Goal: Task Accomplishment & Management: Complete application form

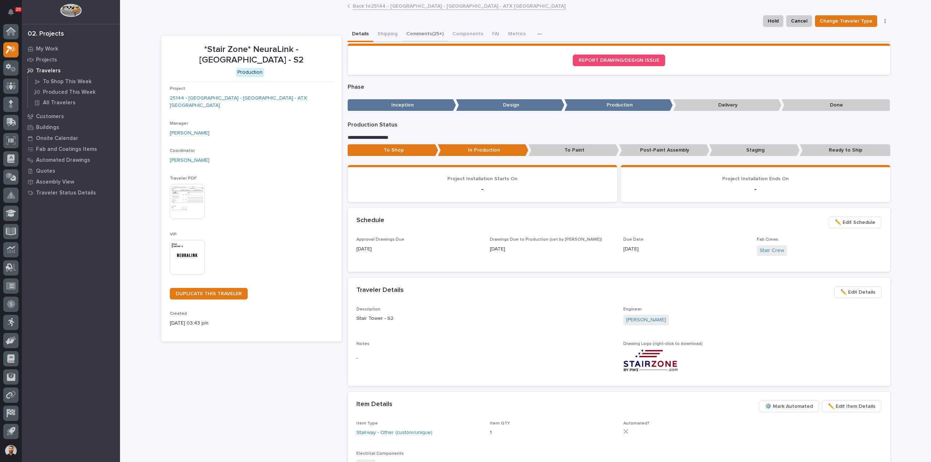
click at [427, 32] on button "Comments (25+)" at bounding box center [425, 34] width 46 height 15
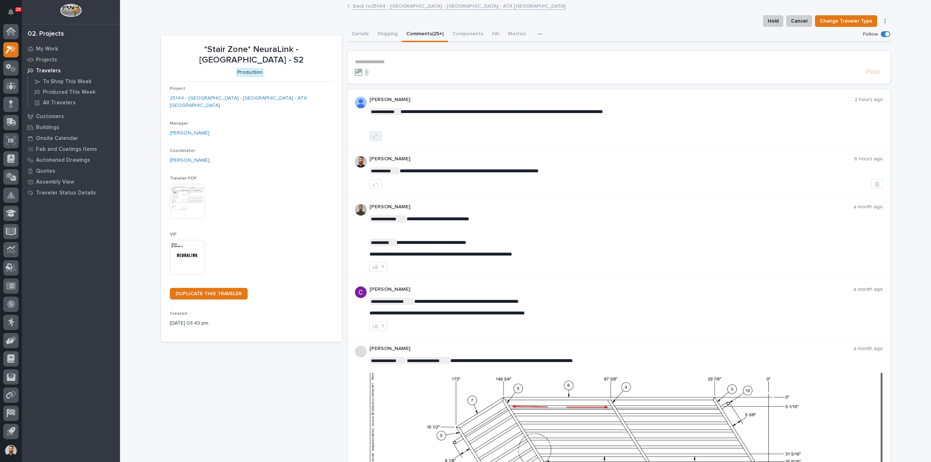
click at [374, 138] on icon "button" at bounding box center [376, 136] width 6 height 6
click at [15, 54] on div at bounding box center [10, 49] width 15 height 15
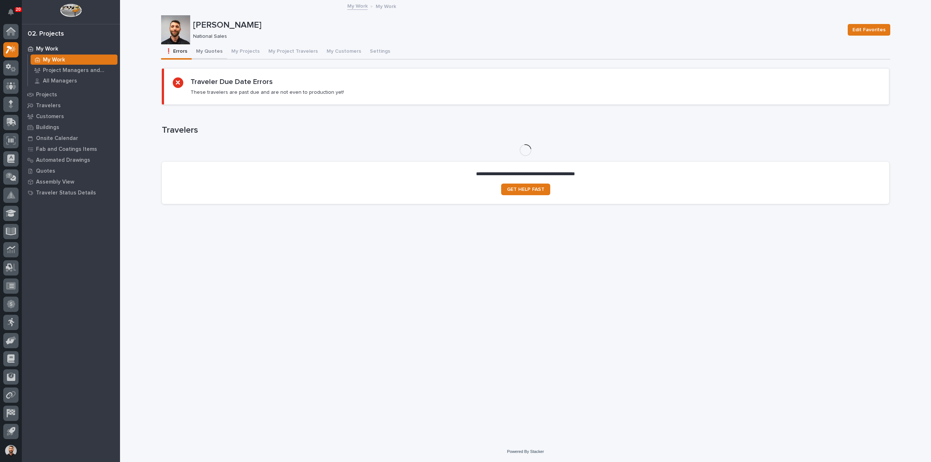
click at [215, 54] on button "My Quotes" at bounding box center [209, 51] width 35 height 15
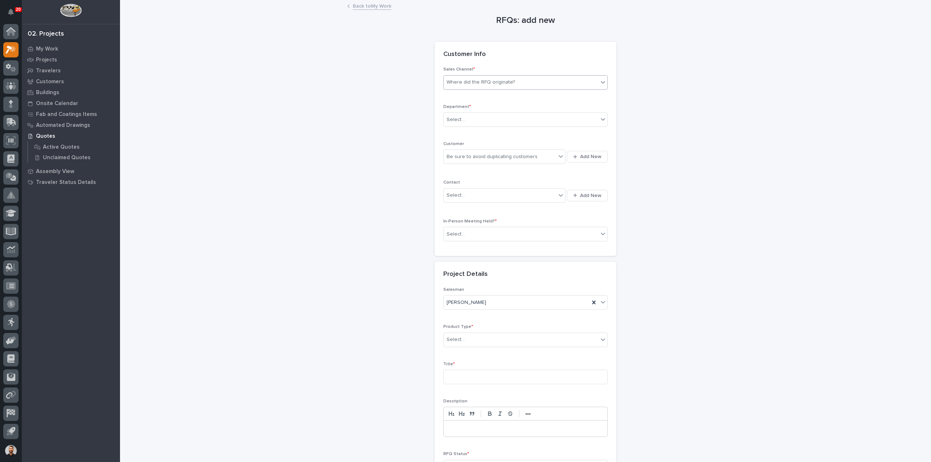
click at [513, 83] on div "Where did the RFQ originate?" at bounding box center [521, 82] width 155 height 12
click at [491, 113] on div "PWI" at bounding box center [523, 109] width 164 height 13
click at [494, 74] on div "Sales Channel * option PWI, selected. 0 results available. Select is focused ,t…" at bounding box center [525, 81] width 164 height 28
click at [492, 84] on div "PWI" at bounding box center [517, 82] width 146 height 12
click at [467, 118] on div "Stair Zone" at bounding box center [523, 121] width 164 height 13
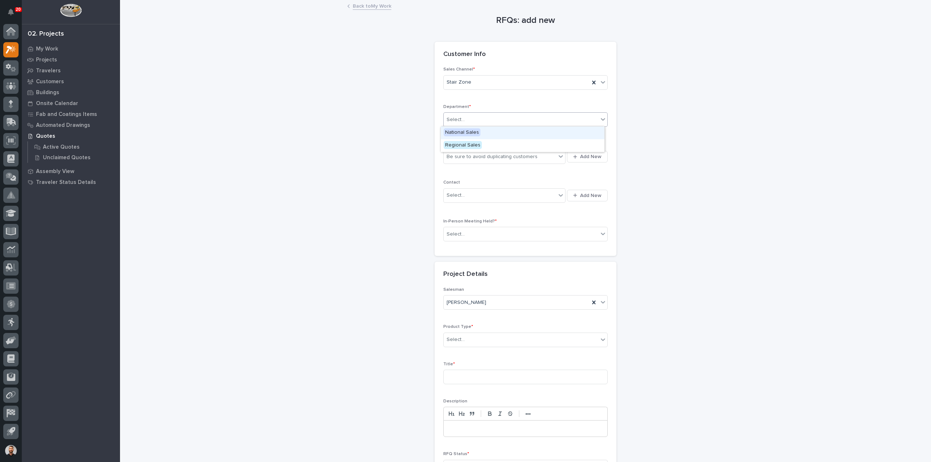
click at [469, 121] on div "Select..." at bounding box center [521, 120] width 155 height 12
click at [463, 133] on span "National Sales" at bounding box center [462, 132] width 37 height 8
click at [465, 158] on div "Be sure to avoid duplicating customers" at bounding box center [492, 157] width 91 height 8
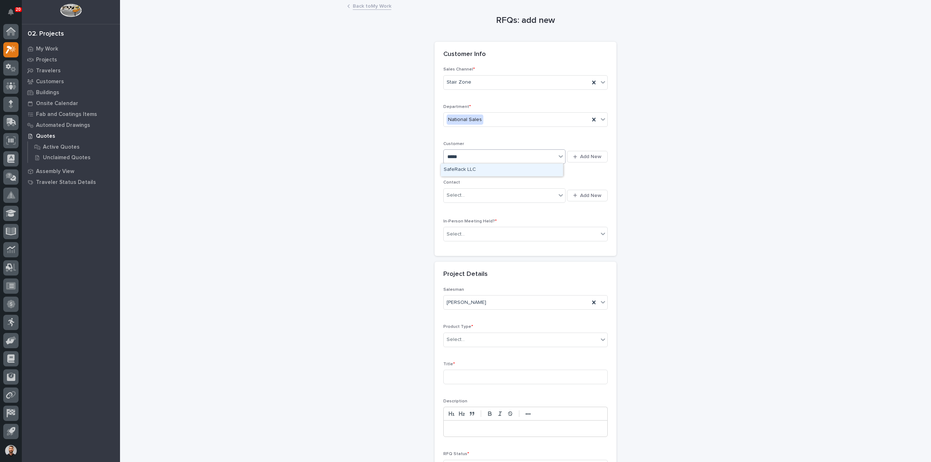
type input "******"
click at [466, 171] on div "SafeRack LLC" at bounding box center [502, 170] width 122 height 13
click at [463, 194] on div "Select..." at bounding box center [500, 195] width 112 height 12
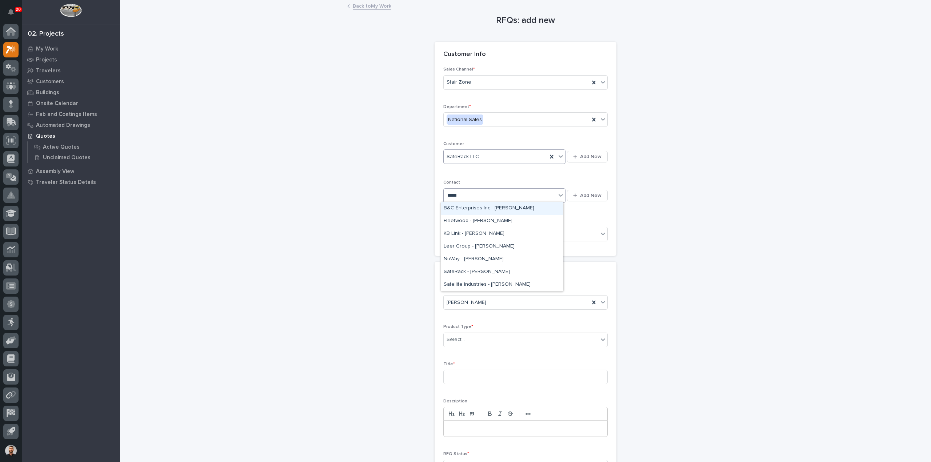
type input "******"
click at [474, 209] on div "SafeRack - Lee Webber" at bounding box center [502, 208] width 122 height 13
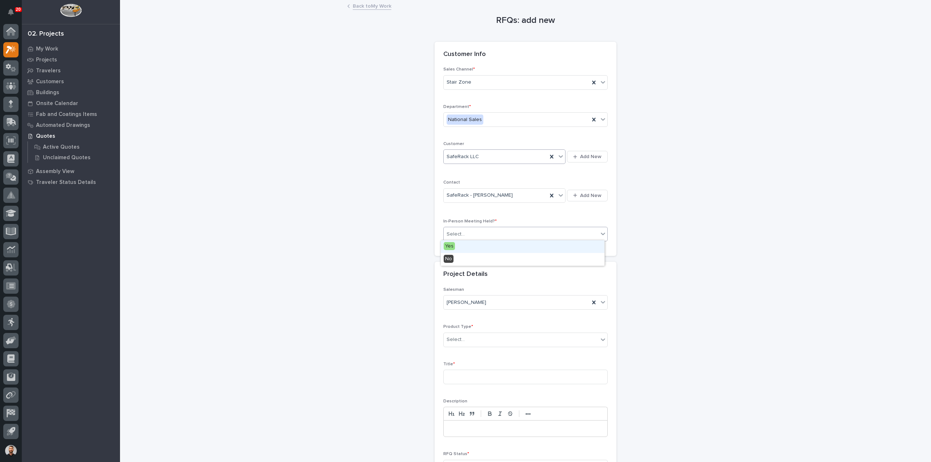
click at [469, 230] on div "Select..." at bounding box center [521, 234] width 155 height 12
click at [460, 262] on div "No" at bounding box center [523, 259] width 164 height 13
click at [472, 335] on div "Select..." at bounding box center [521, 340] width 155 height 12
type input "***"
click at [476, 352] on div "Stairs & Ladders" at bounding box center [523, 352] width 164 height 13
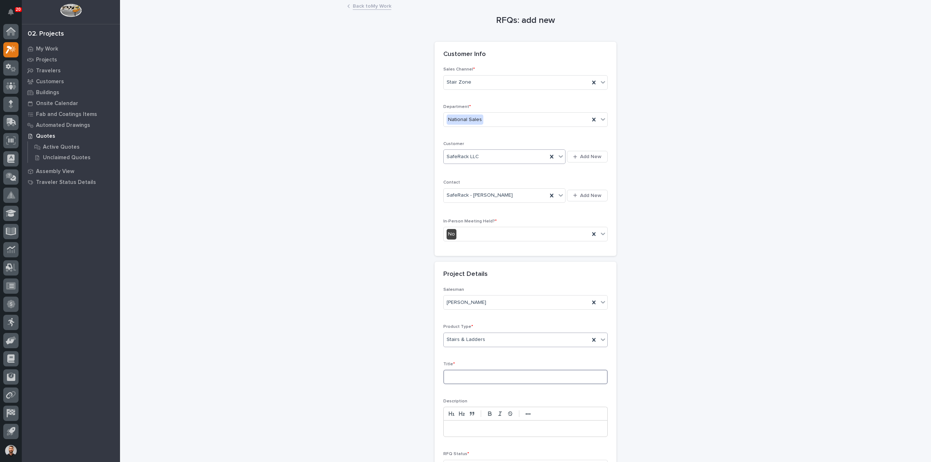
click at [470, 378] on input at bounding box center [525, 377] width 164 height 15
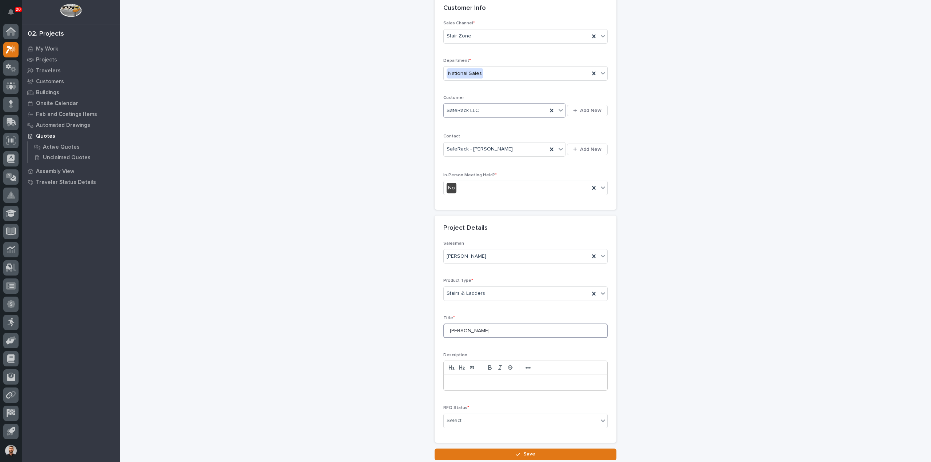
scroll to position [99, 0]
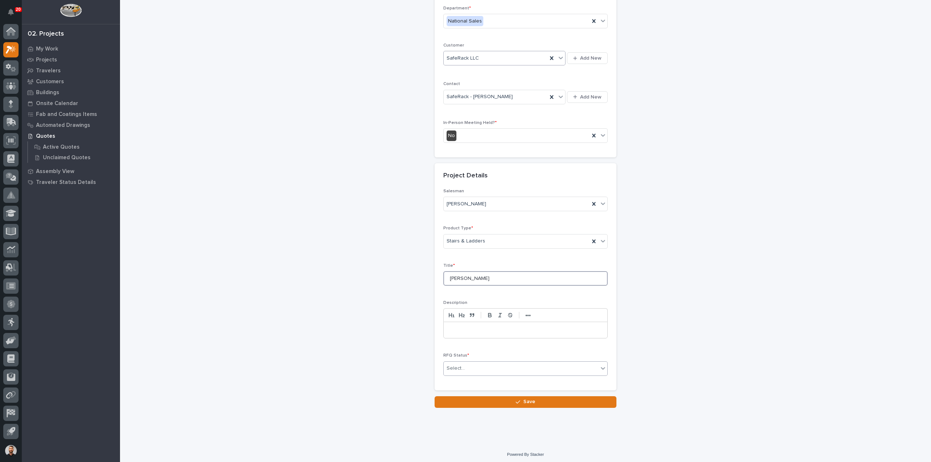
type input "Drew Menlove"
click at [486, 370] on div "Select..." at bounding box center [521, 369] width 155 height 12
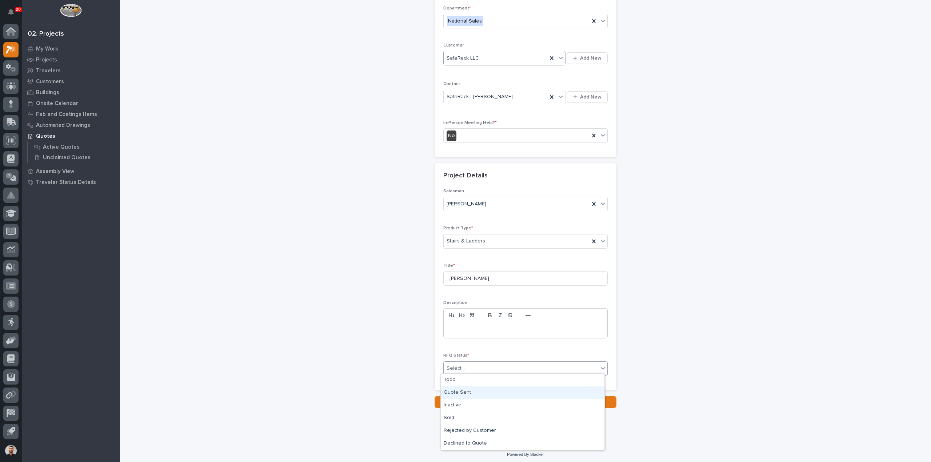
click at [469, 392] on div "Quote Sent" at bounding box center [523, 393] width 164 height 13
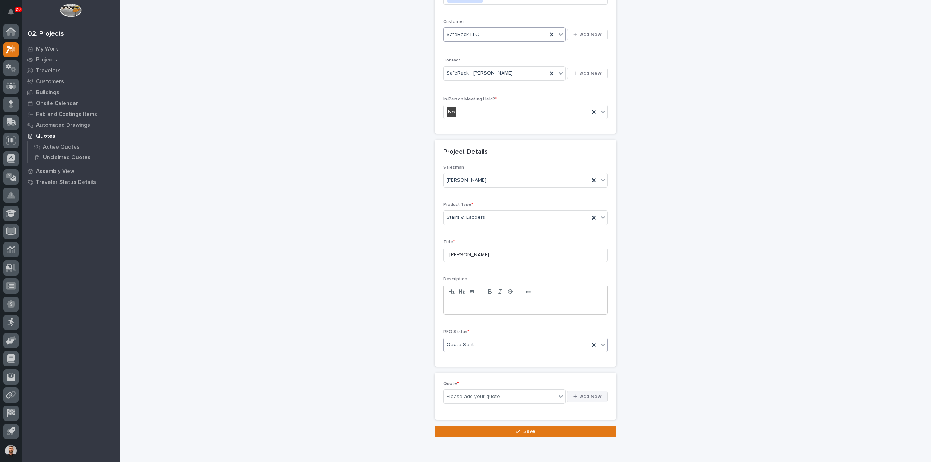
scroll to position [125, 0]
click at [583, 395] on span "Add New" at bounding box center [590, 394] width 21 height 7
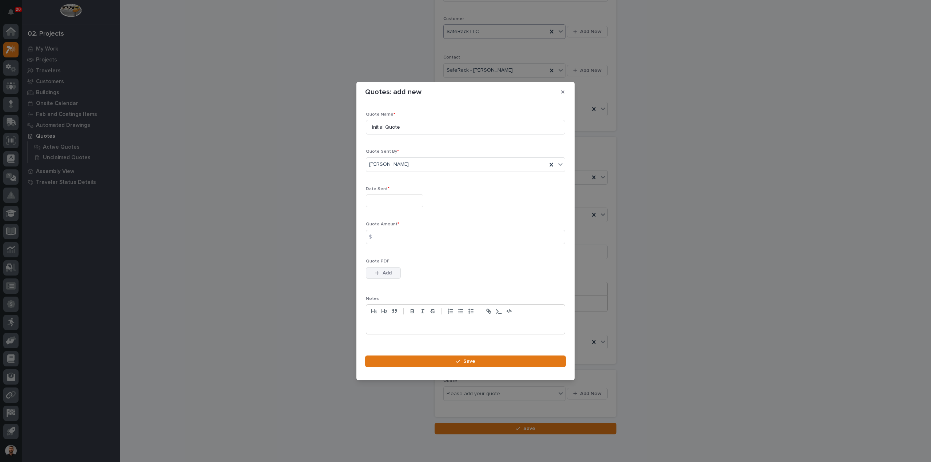
click at [390, 276] on span "Add" at bounding box center [387, 273] width 9 height 7
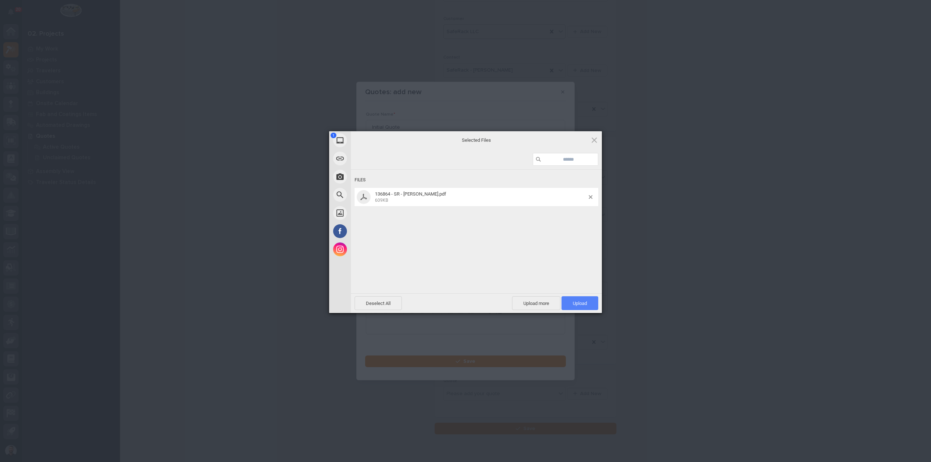
click at [590, 306] on span "Upload 1" at bounding box center [580, 303] width 37 height 14
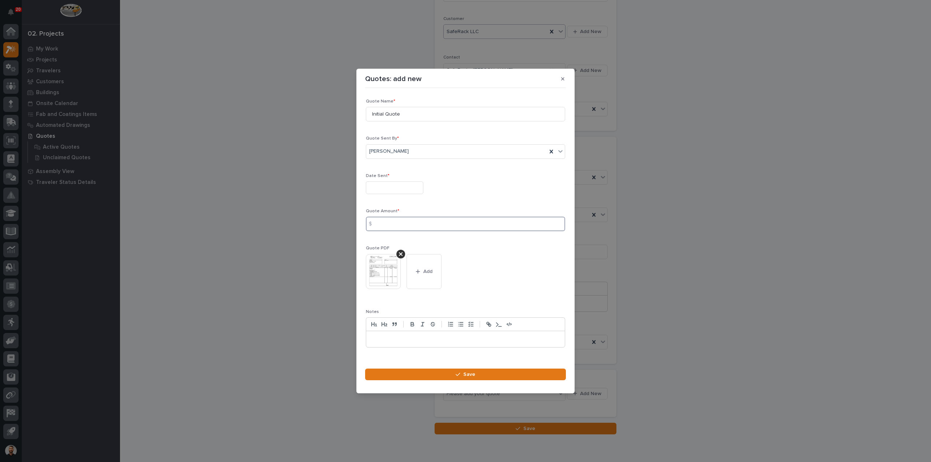
click at [410, 224] on input at bounding box center [465, 224] width 199 height 15
type input "9247"
click at [402, 181] on div "Date Sent *" at bounding box center [465, 186] width 199 height 27
click at [402, 190] on input "text" at bounding box center [394, 187] width 57 height 13
click at [382, 107] on div "2" at bounding box center [381, 105] width 10 height 10
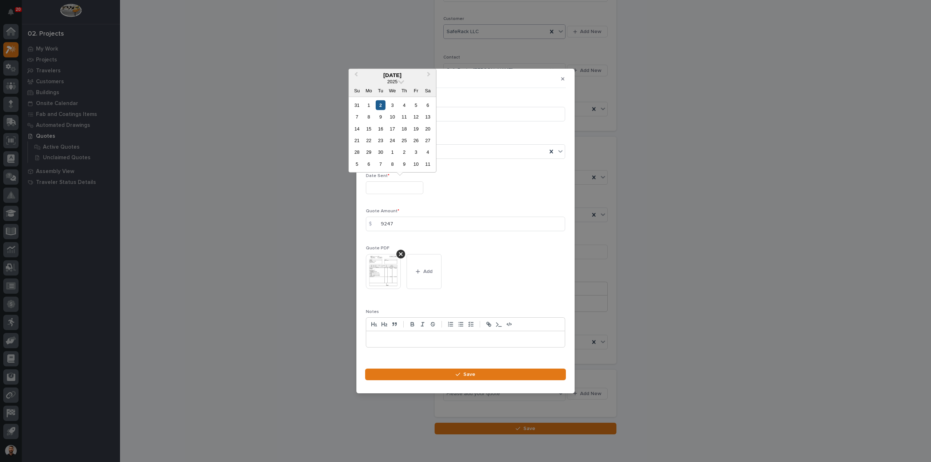
type input "**********"
click at [466, 382] on footer "Save" at bounding box center [465, 377] width 201 height 16
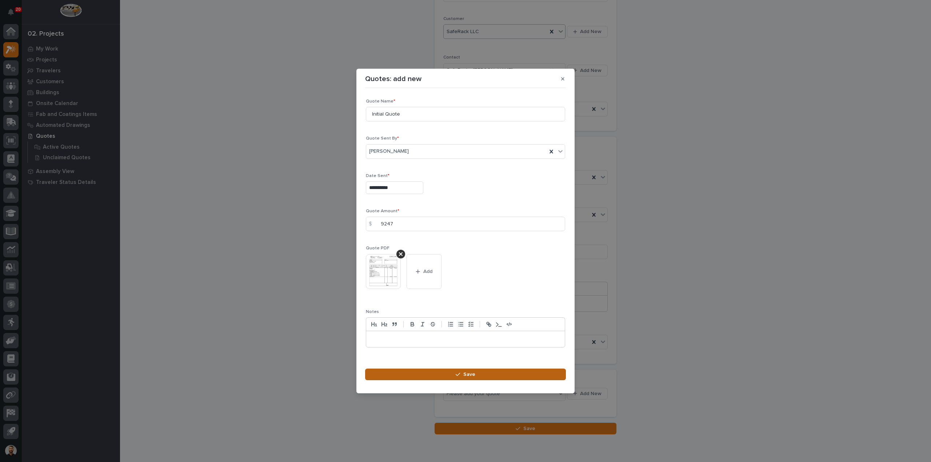
click at [466, 377] on span "Save" at bounding box center [469, 374] width 12 height 7
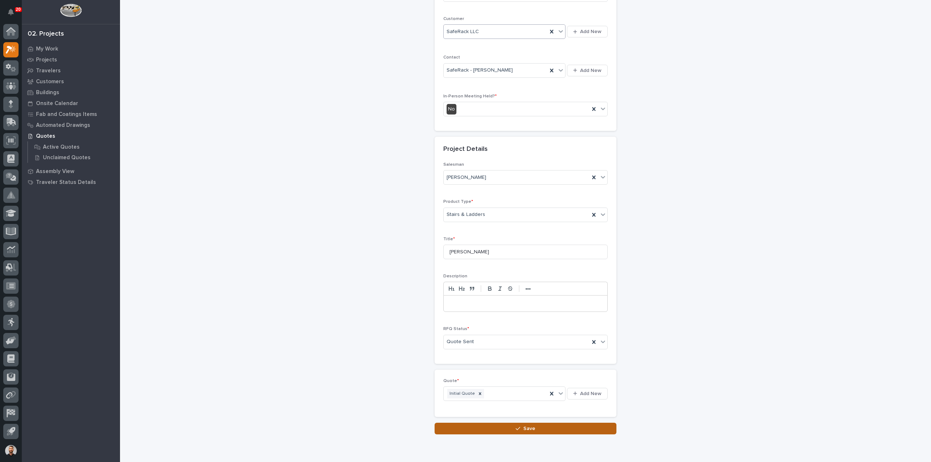
click at [491, 432] on div "Loading... Saving… Loading... Saving… RFQs: add new Loading... Saving… Loading.…" at bounding box center [525, 164] width 737 height 577
click at [497, 418] on div "Loading... Saving… Quote * Initial Quote Add New" at bounding box center [526, 396] width 182 height 53
click at [498, 423] on button "Save" at bounding box center [526, 429] width 182 height 12
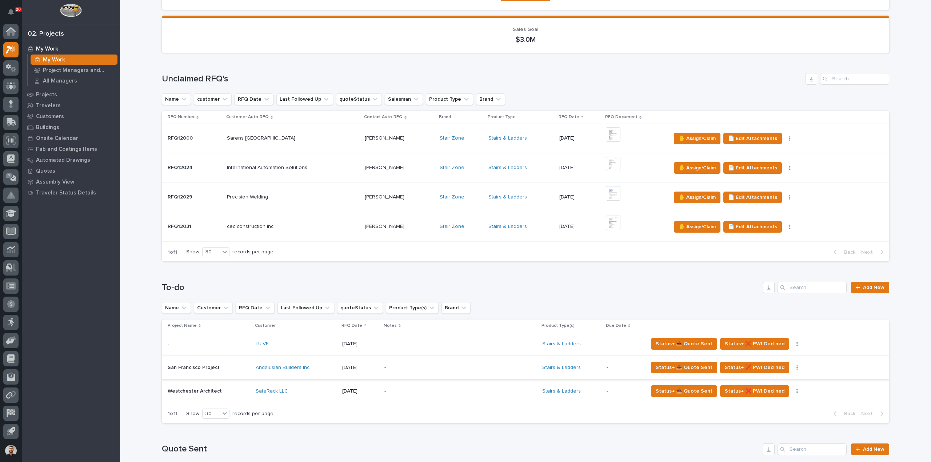
scroll to position [145, 0]
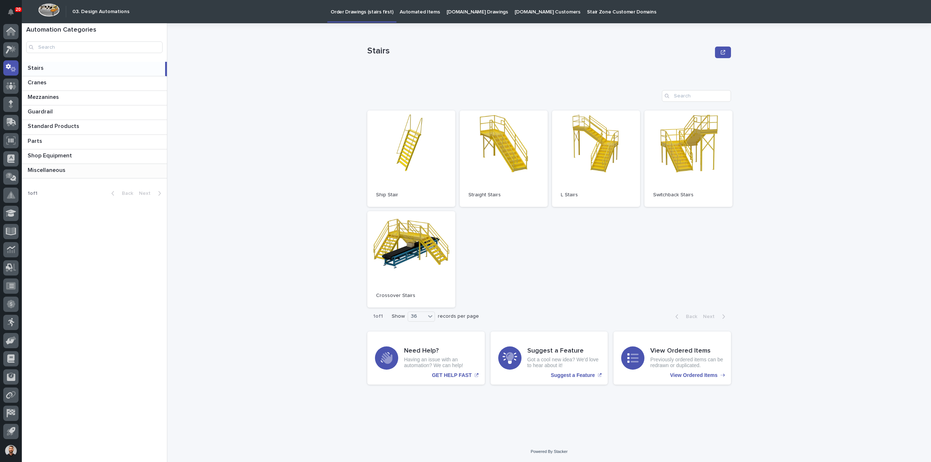
click at [41, 170] on p "Miscellaneous" at bounding box center [47, 169] width 39 height 8
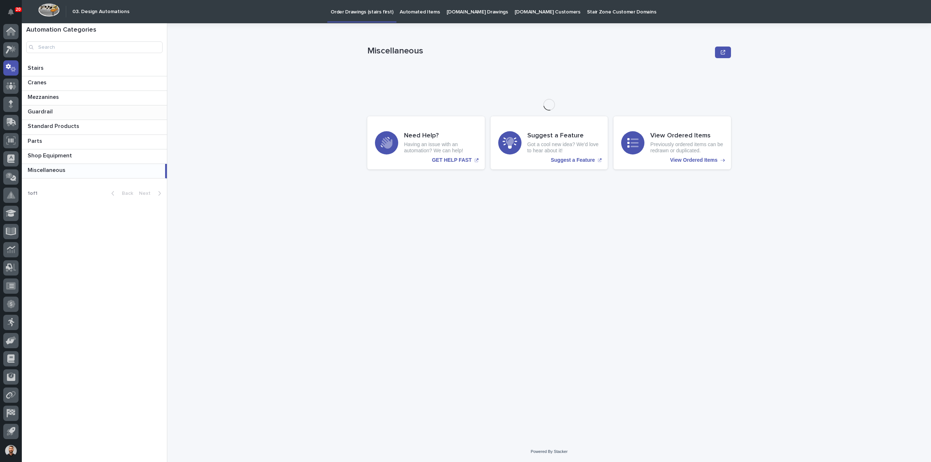
click at [48, 109] on p "Guardrail" at bounding box center [41, 111] width 27 height 8
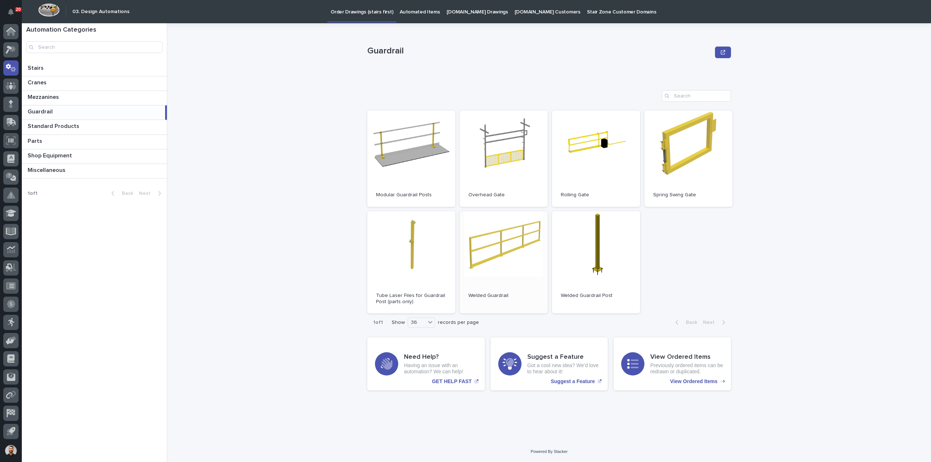
click at [522, 254] on link "Open" at bounding box center [504, 262] width 88 height 103
click at [43, 66] on p "Stairs" at bounding box center [36, 67] width 17 height 8
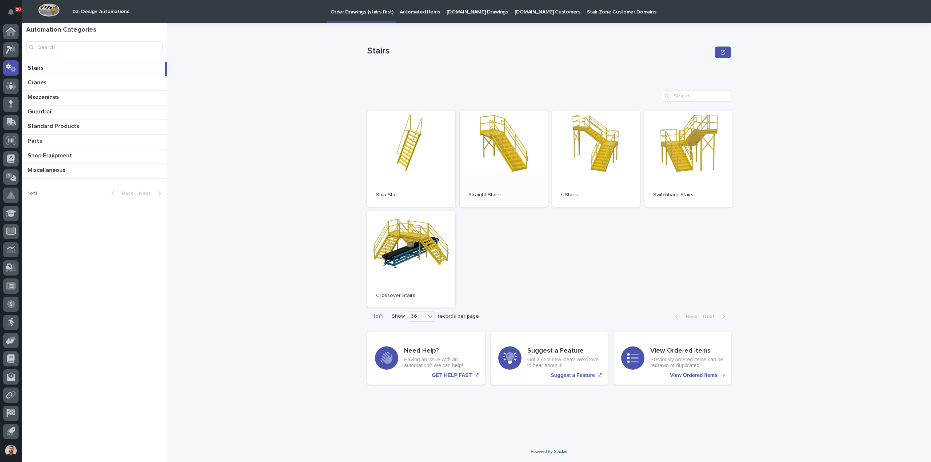
click at [502, 162] on link "Open" at bounding box center [504, 159] width 88 height 96
click at [415, 12] on p "Automated Items" at bounding box center [420, 7] width 40 height 15
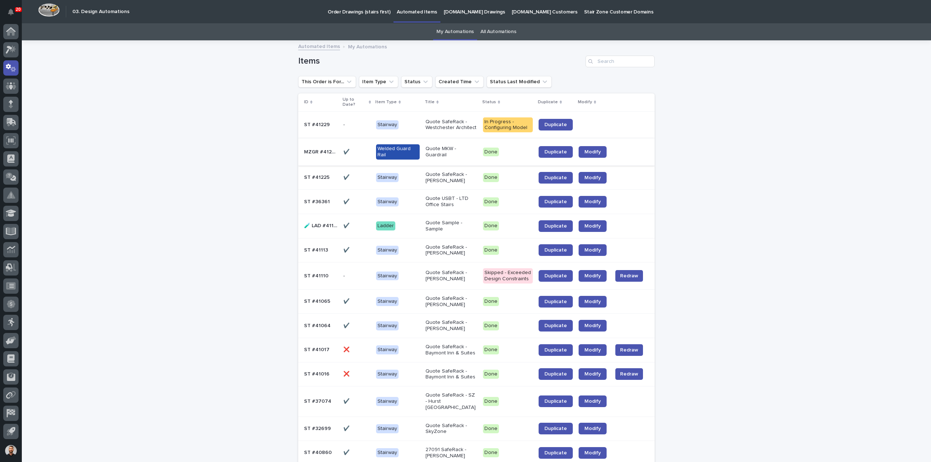
click at [554, 123] on link "Duplicate" at bounding box center [556, 125] width 34 height 12
